Goal: Check status

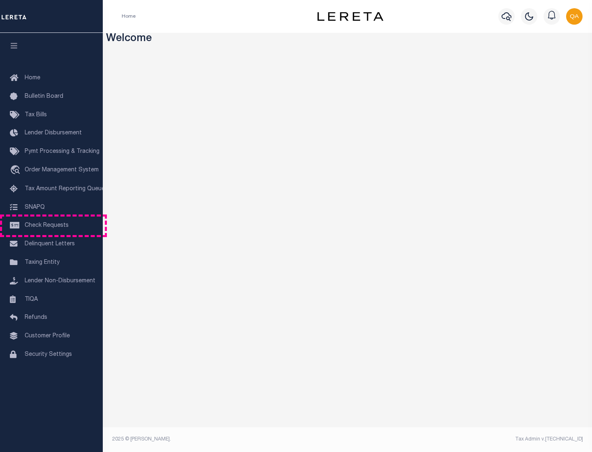
click at [51, 226] on span "Check Requests" at bounding box center [47, 226] width 44 height 6
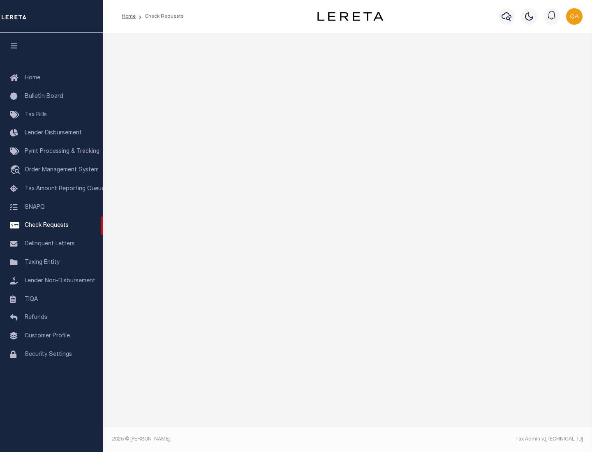
select select "50"
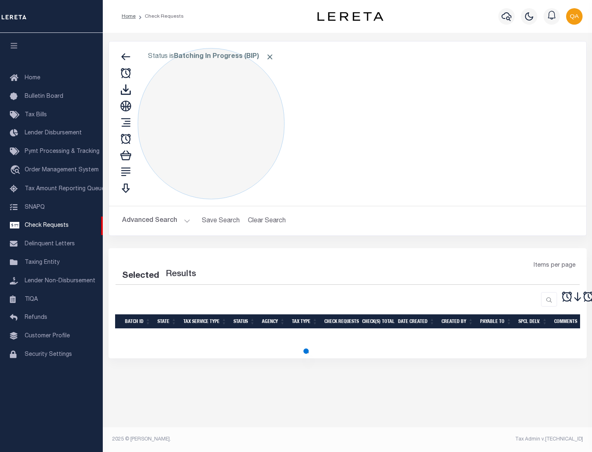
select select "50"
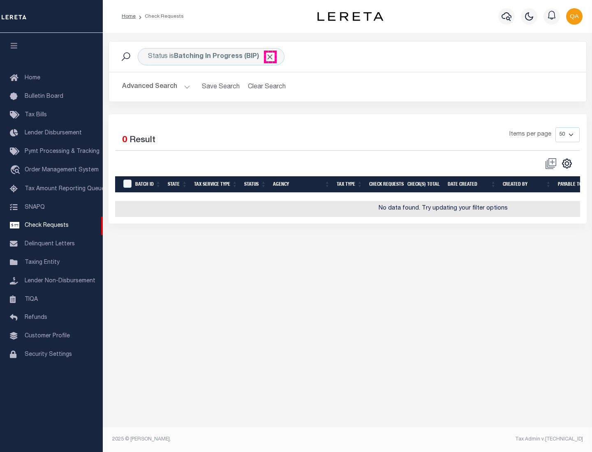
click at [270, 57] on span "Click to Remove" at bounding box center [270, 57] width 9 height 9
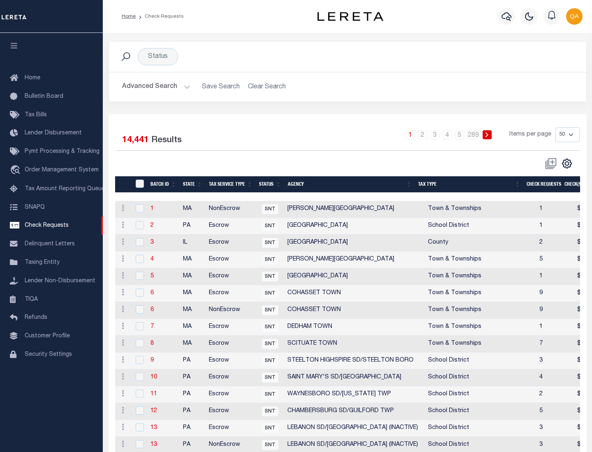
scroll to position [396, 0]
